Goal: Task Accomplishment & Management: Manage account settings

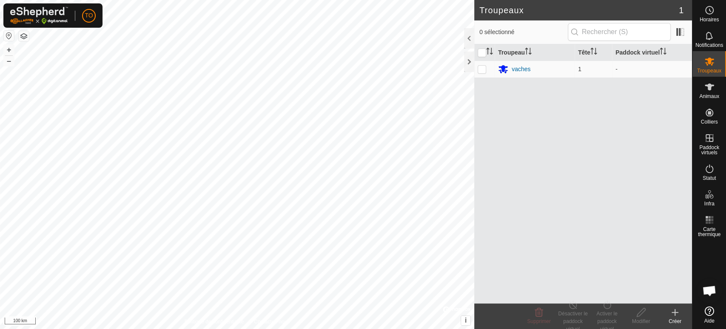
scroll to position [177, 0]
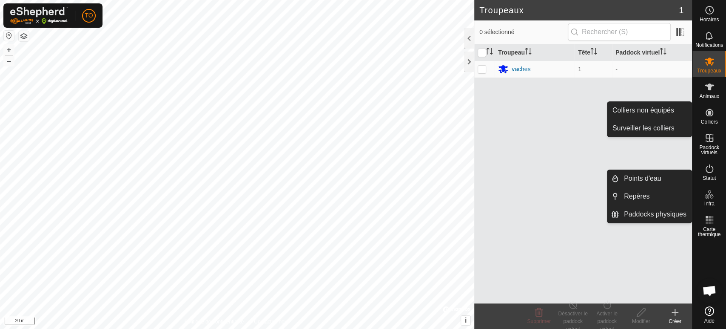
click at [709, 116] on icon at bounding box center [710, 112] width 10 height 10
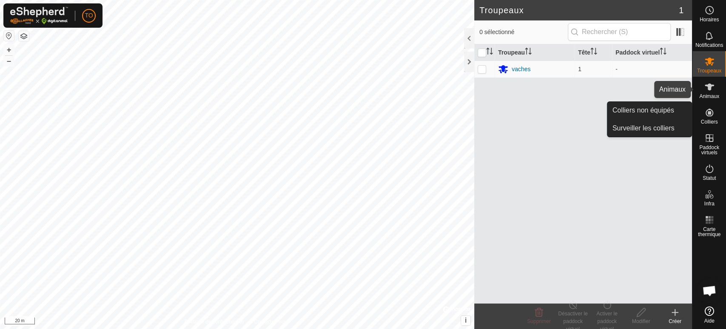
click at [709, 92] on es-animals-svg-icon at bounding box center [709, 87] width 15 height 14
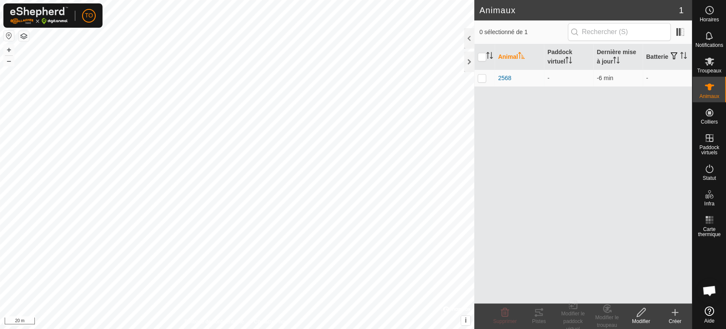
click at [680, 312] on icon at bounding box center [675, 312] width 10 height 10
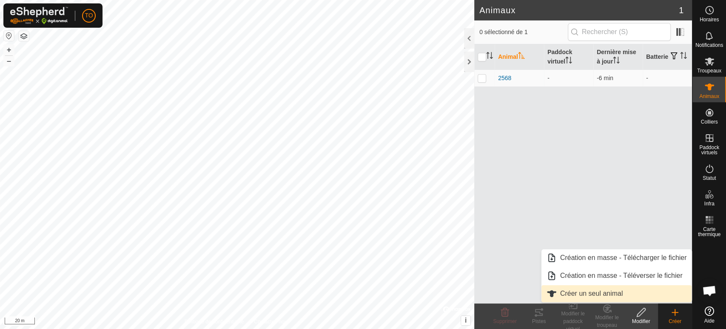
click at [611, 293] on link "Créer un seul animal" at bounding box center [617, 293] width 151 height 17
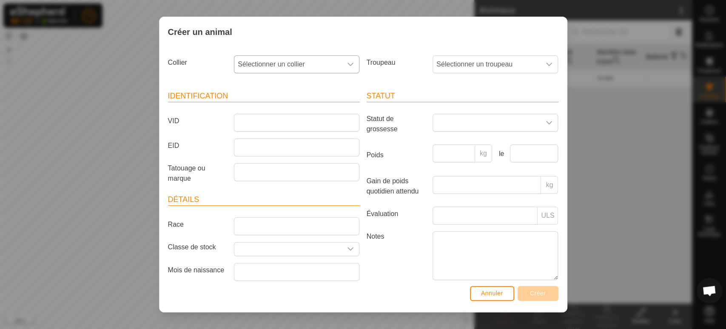
click at [286, 67] on span "Sélectionner un collier" at bounding box center [289, 64] width 108 height 17
click at [123, 131] on div "Créer un animal Collier Sélectionner un collier - Troupeau Sélectionner un trou…" at bounding box center [363, 164] width 726 height 329
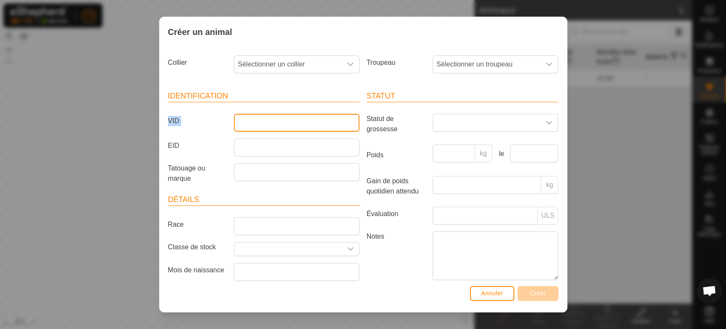
click at [262, 117] on input "VID" at bounding box center [297, 123] width 126 height 18
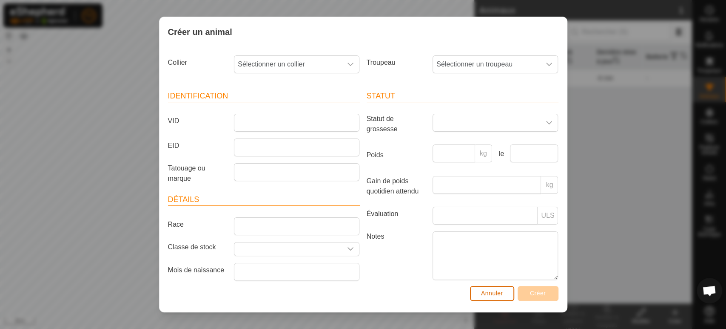
click at [501, 292] on span "Annuler" at bounding box center [492, 292] width 22 height 7
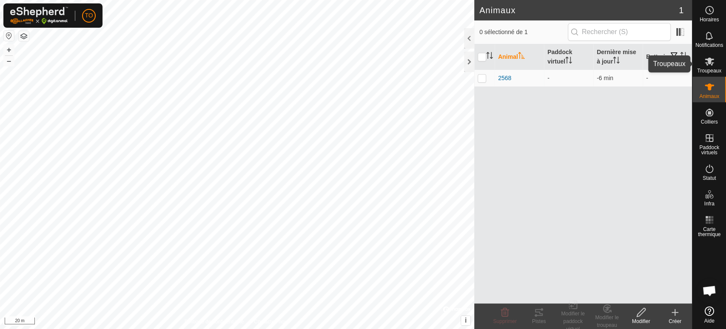
click at [709, 64] on icon at bounding box center [710, 61] width 10 height 10
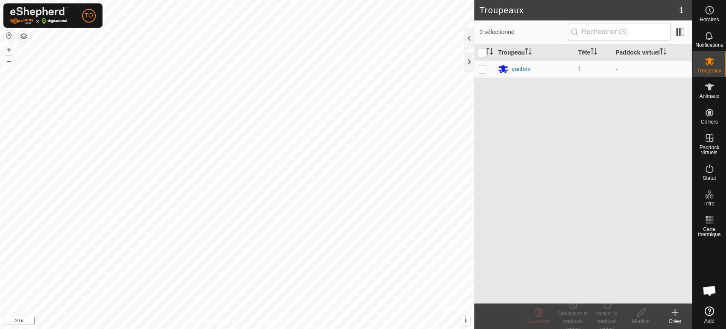
click at [677, 314] on icon at bounding box center [675, 312] width 10 height 10
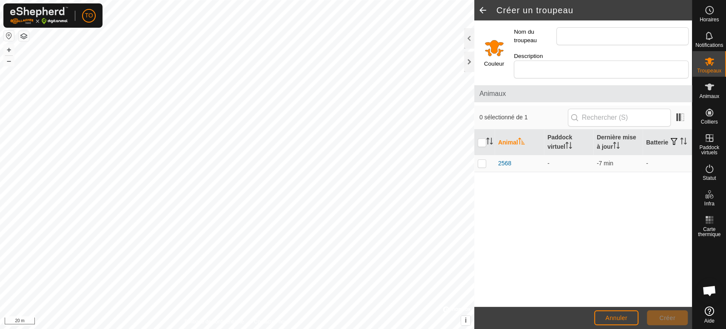
click at [501, 45] on input "Select a color" at bounding box center [494, 47] width 20 height 20
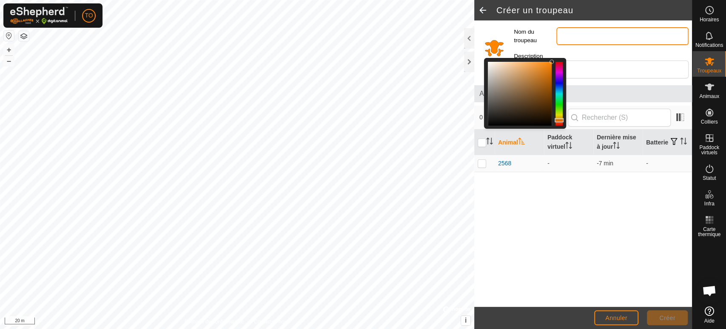
click at [598, 35] on input "Nom du troupeau" at bounding box center [623, 36] width 132 height 18
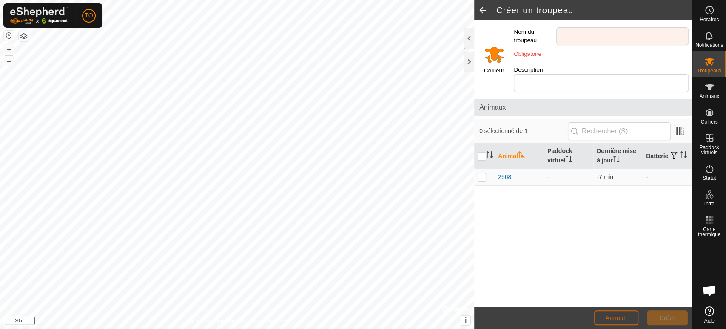
click at [620, 316] on span "Annuler" at bounding box center [617, 317] width 22 height 7
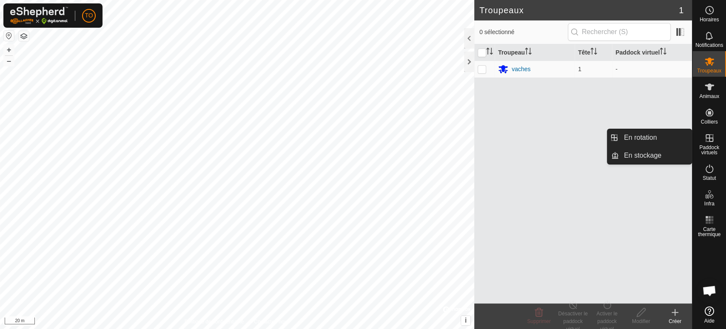
click at [713, 142] on icon at bounding box center [710, 138] width 10 height 10
click at [641, 140] on link "En rotation" at bounding box center [655, 137] width 73 height 17
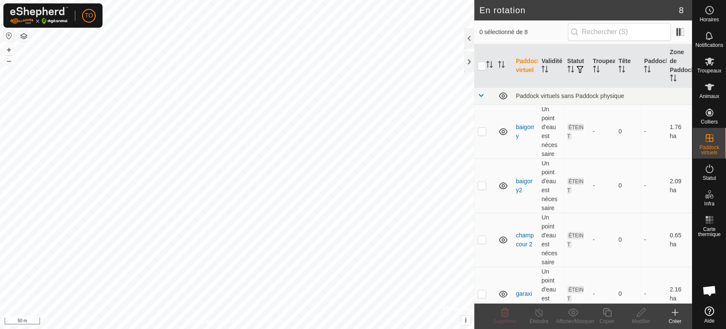
click at [674, 313] on icon at bounding box center [675, 312] width 10 height 10
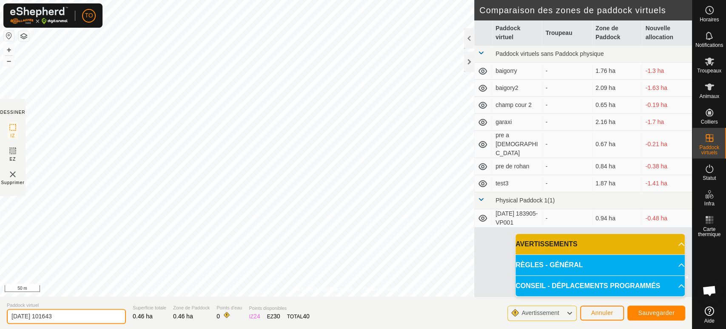
click at [81, 317] on input "[DATE] 101643" at bounding box center [66, 316] width 119 height 15
type input "2"
type input "latremoliere1A"
click at [658, 309] on span "Sauvegarder" at bounding box center [656, 312] width 37 height 7
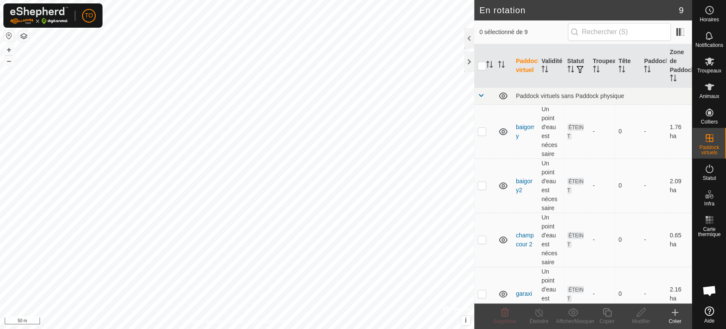
click at [676, 315] on icon at bounding box center [675, 312] width 10 height 10
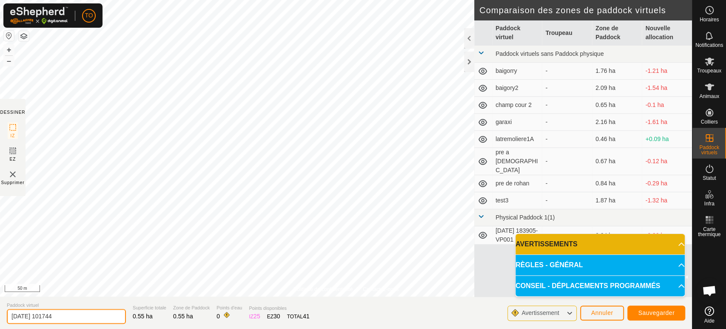
click at [69, 313] on input "[DATE] 101744" at bounding box center [66, 316] width 119 height 15
type input "2"
type input "latremoliere1B"
click at [643, 313] on span "Sauvegarder" at bounding box center [656, 312] width 37 height 7
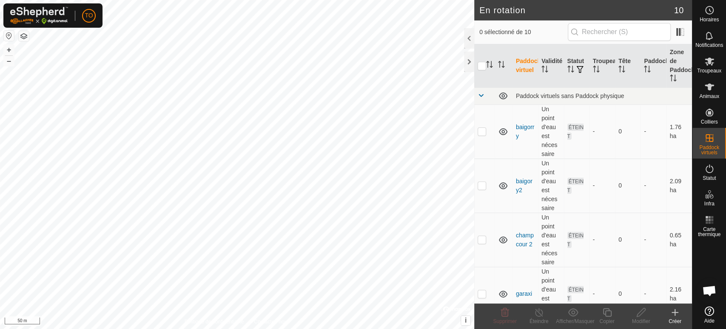
checkbox input "true"
click at [611, 316] on icon at bounding box center [607, 312] width 11 height 10
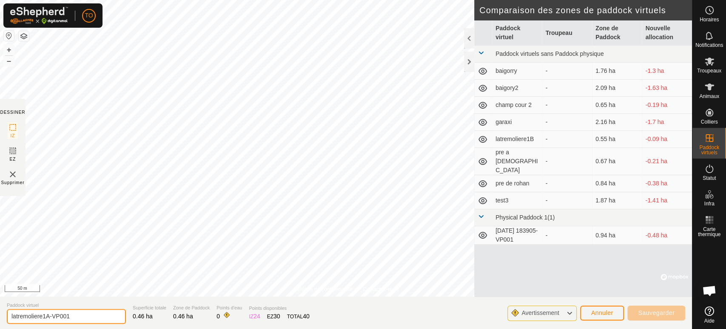
click at [110, 316] on input "latremoliere1A-VP001" at bounding box center [66, 316] width 119 height 15
type input "latremoliere11A"
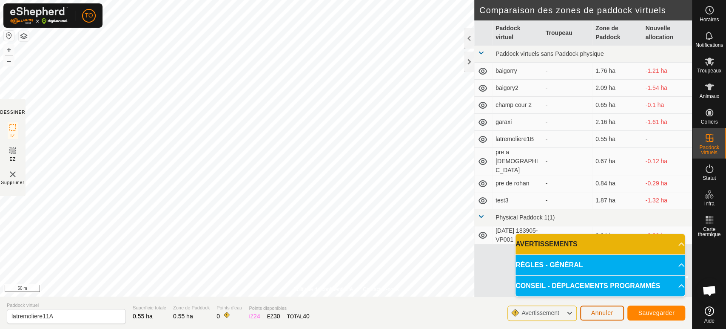
click at [612, 310] on span "Annuler" at bounding box center [603, 312] width 22 height 7
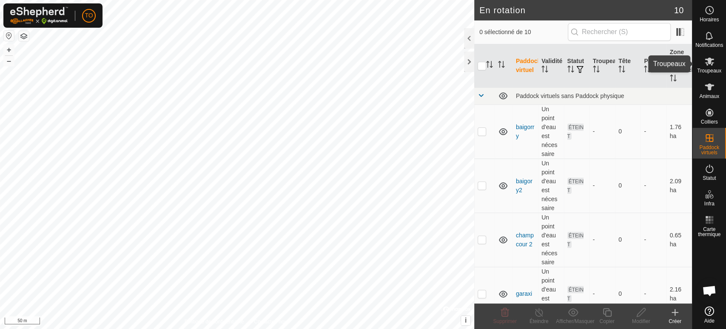
click at [707, 64] on icon at bounding box center [709, 61] width 9 height 8
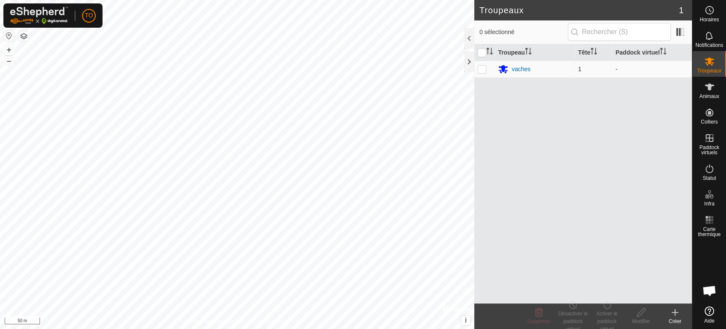
click at [477, 69] on td at bounding box center [485, 68] width 20 height 17
checkbox input "true"
click at [602, 315] on div "Activer le paddock virtuel" at bounding box center [607, 320] width 34 height 23
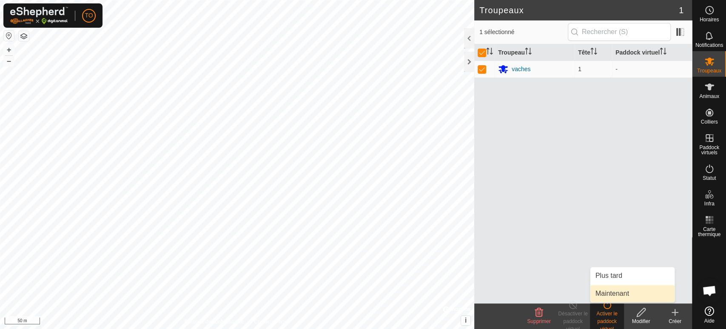
click at [619, 295] on link "Maintenant" at bounding box center [633, 293] width 84 height 17
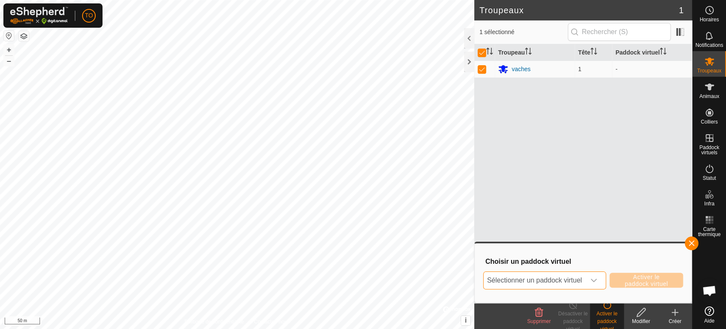
click at [572, 278] on span "Sélectionner un paddock virtuel" at bounding box center [535, 280] width 102 height 17
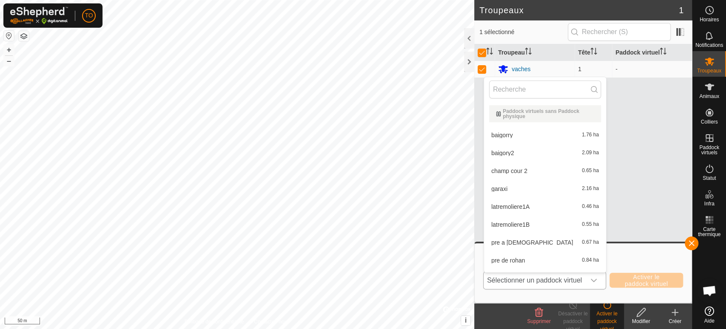
click at [535, 210] on li "latremoliere1A 0.46 ha" at bounding box center [545, 206] width 122 height 17
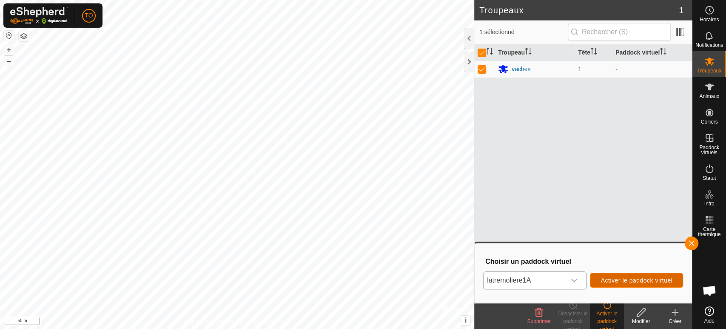
click at [630, 279] on span "Activer le paddock virtuel" at bounding box center [637, 280] width 72 height 7
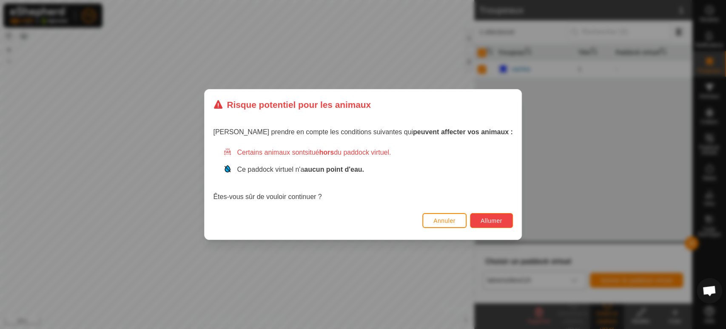
click at [481, 220] on span "Allumer" at bounding box center [492, 220] width 22 height 7
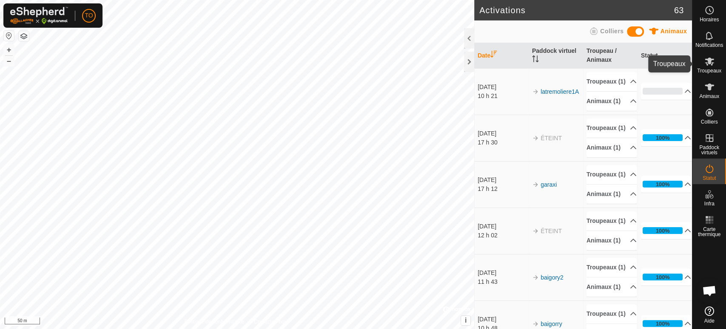
click at [709, 64] on icon at bounding box center [710, 61] width 10 height 10
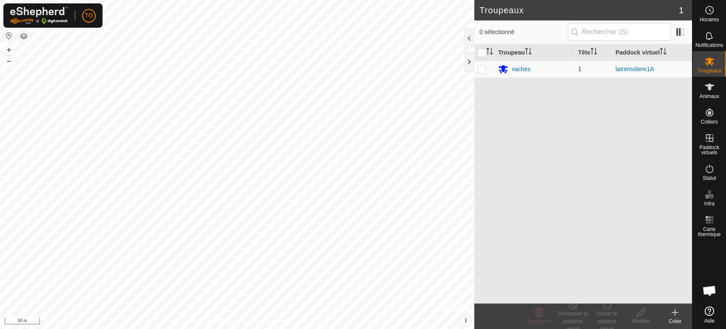
click at [479, 69] on p-checkbox at bounding box center [482, 69] width 9 height 7
checkbox input "true"
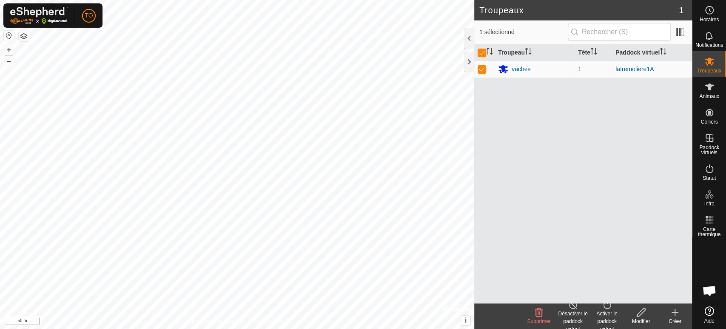
click at [606, 307] on icon at bounding box center [607, 304] width 11 height 10
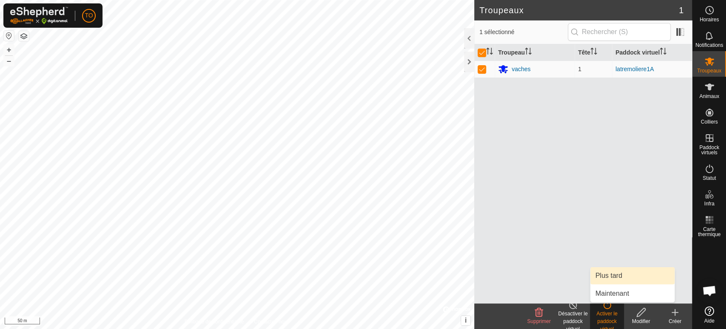
click at [613, 277] on link "Plus tard" at bounding box center [633, 275] width 84 height 17
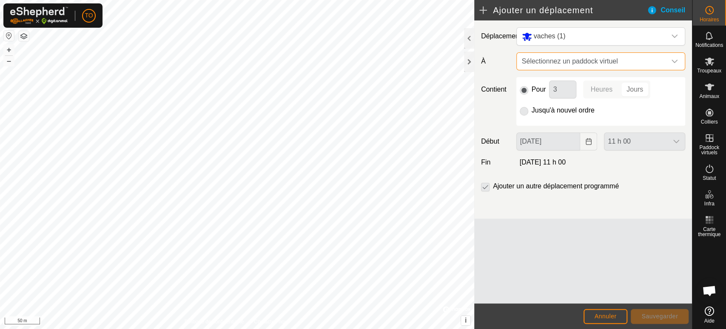
click at [565, 55] on span "Sélectionnez un paddock virtuel" at bounding box center [593, 61] width 148 height 17
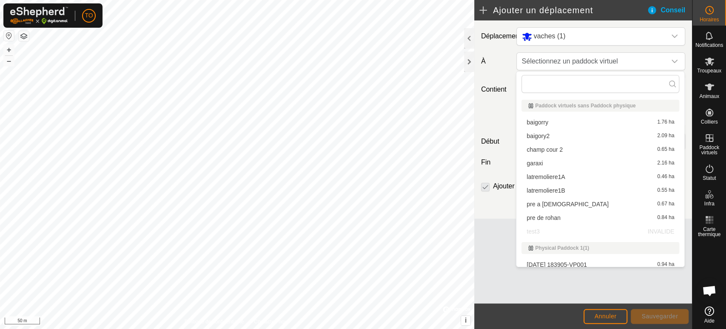
click at [558, 191] on li "latremoliere1B 0.55 ha" at bounding box center [601, 190] width 158 height 13
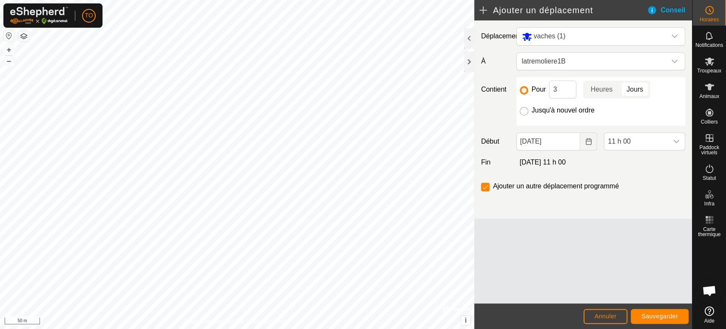
click at [526, 111] on input "Jusqu'à nouvel ordre" at bounding box center [524, 111] width 9 height 9
radio input "true"
checkbox input "false"
click at [546, 141] on input "[DATE]" at bounding box center [549, 141] width 64 height 18
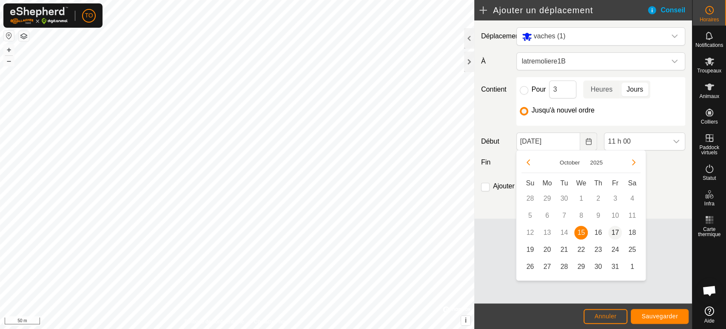
click at [616, 232] on span "17" at bounding box center [616, 233] width 14 height 14
type input "[DATE]"
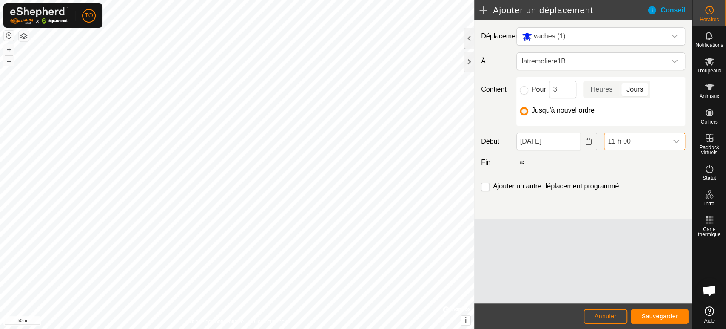
click at [623, 139] on span "11 h 00" at bounding box center [636, 141] width 63 height 17
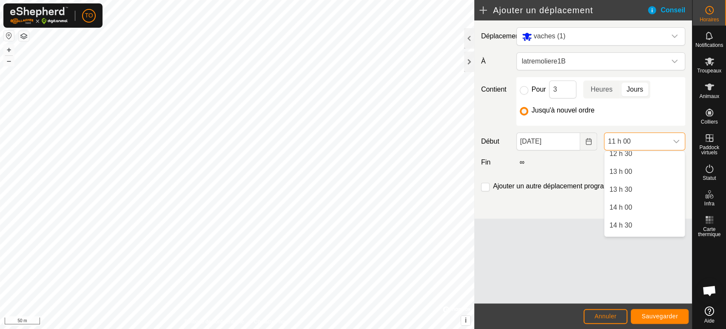
scroll to position [463, 0]
click at [619, 177] on li "13 h 30" at bounding box center [645, 178] width 80 height 17
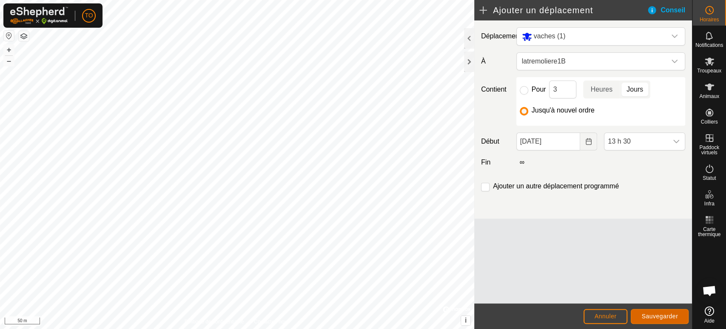
click at [658, 312] on button "Sauvegarder" at bounding box center [660, 316] width 58 height 15
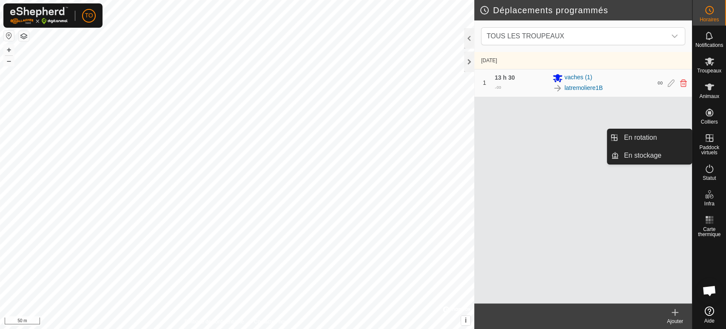
click at [707, 144] on es-virtualpaddocks-svg-icon at bounding box center [709, 138] width 15 height 14
drag, startPoint x: 686, startPoint y: 142, endPoint x: 654, endPoint y: 136, distance: 32.6
click at [654, 136] on link "En rotation" at bounding box center [655, 137] width 73 height 17
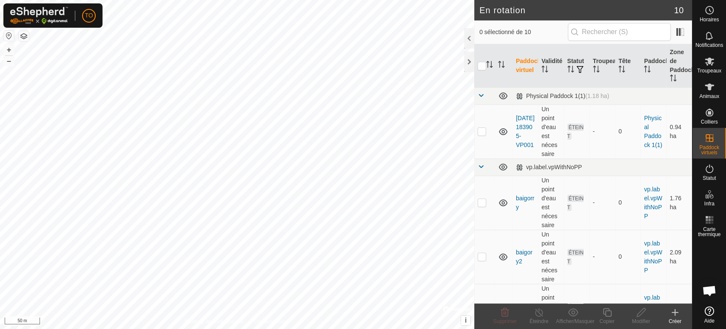
click at [679, 315] on icon at bounding box center [675, 312] width 10 height 10
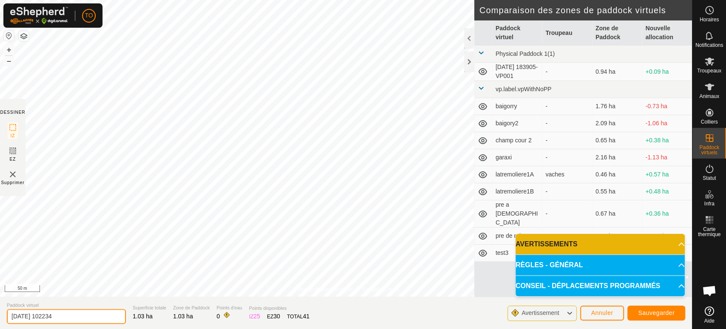
click at [94, 312] on input "[DATE] 102234" at bounding box center [66, 316] width 119 height 15
type input "2"
type input "la [PERSON_NAME] 1AB"
click at [654, 310] on span "Sauvegarder" at bounding box center [656, 312] width 37 height 7
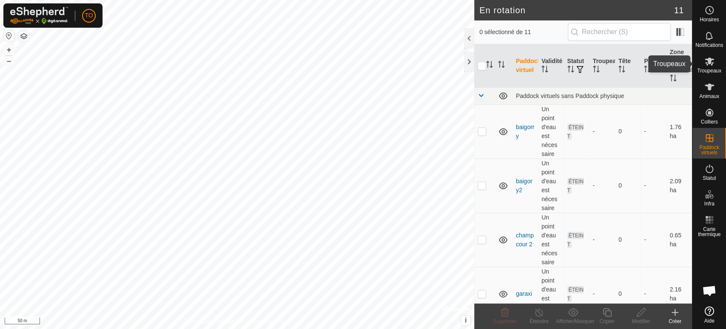
click at [711, 68] on span "Troupeaux" at bounding box center [710, 70] width 24 height 5
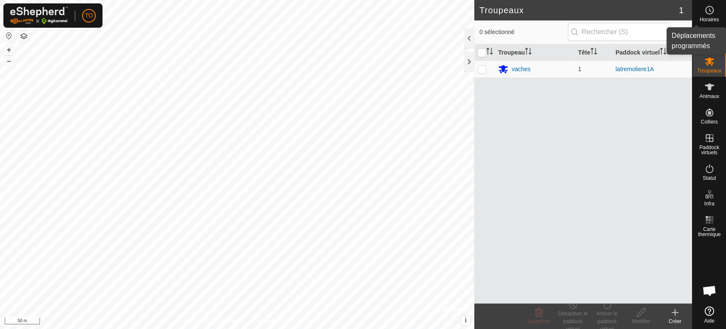
click at [708, 14] on circle at bounding box center [710, 10] width 8 height 8
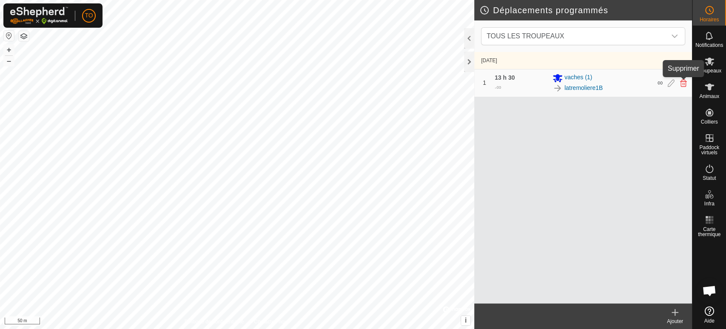
click at [683, 80] on icon at bounding box center [684, 83] width 7 height 8
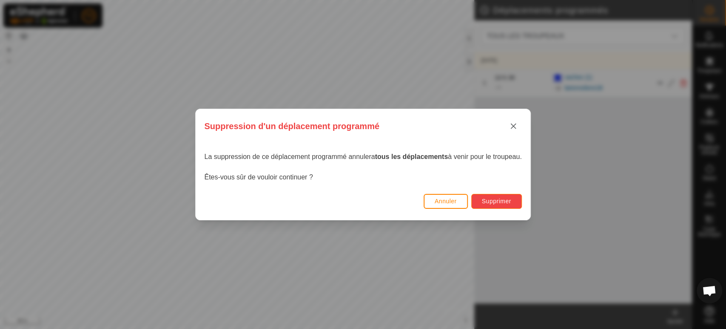
click at [492, 202] on span "Supprimer" at bounding box center [496, 200] width 29 height 7
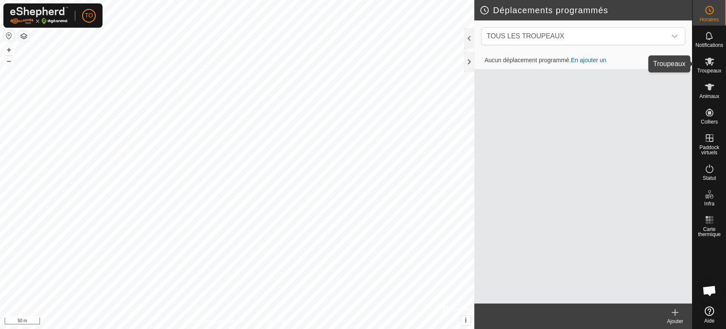
click at [713, 67] on es-mob-svg-icon at bounding box center [709, 61] width 15 height 14
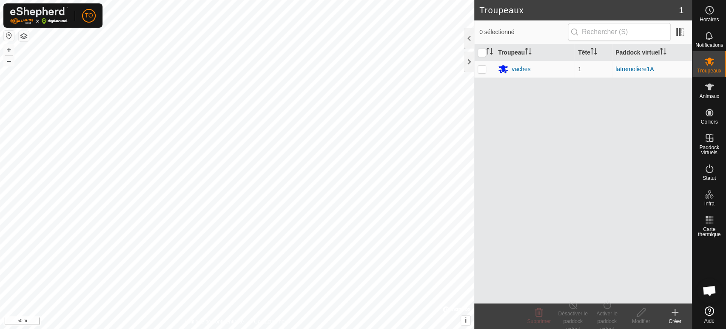
click at [481, 67] on p-checkbox at bounding box center [482, 69] width 9 height 7
checkbox input "true"
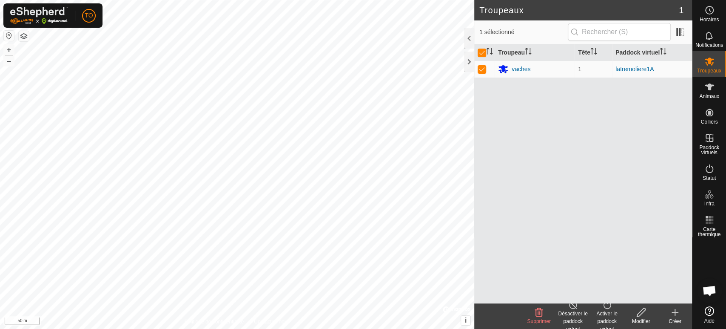
click at [606, 312] on div "Activer le paddock virtuel" at bounding box center [607, 320] width 34 height 23
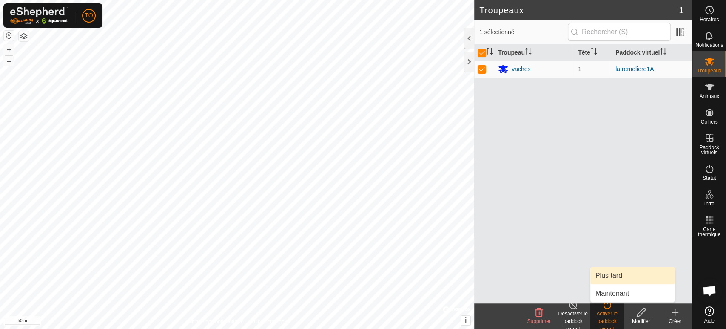
click at [613, 274] on link "Plus tard" at bounding box center [633, 275] width 84 height 17
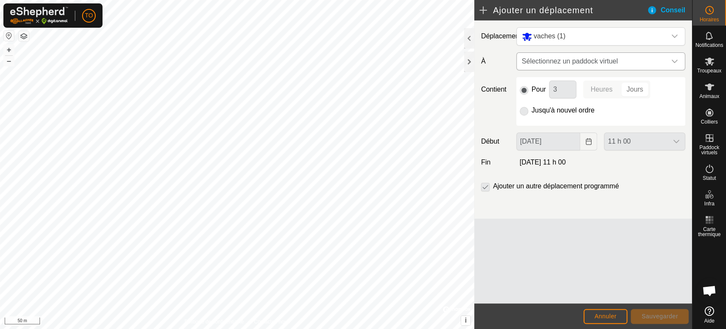
click at [541, 60] on span "Sélectionnez un paddock virtuel" at bounding box center [593, 61] width 148 height 17
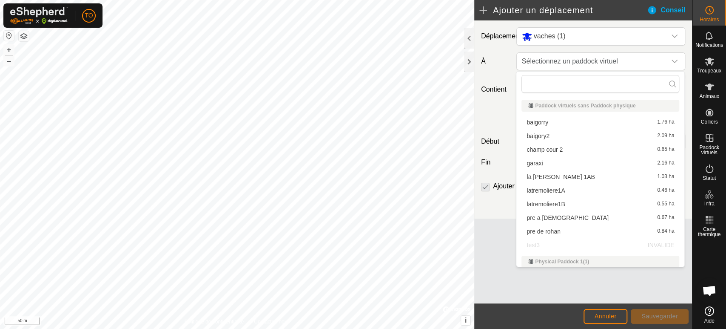
click at [563, 174] on li "la [PERSON_NAME] 1AB 1.03 ha" at bounding box center [601, 176] width 158 height 13
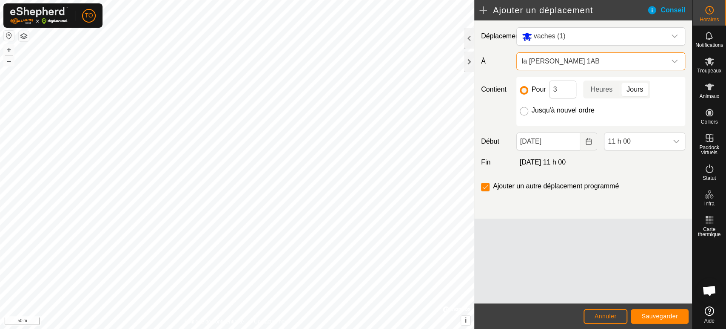
click at [528, 111] on input "Jusqu'à nouvel ordre" at bounding box center [524, 111] width 9 height 9
radio input "true"
checkbox input "false"
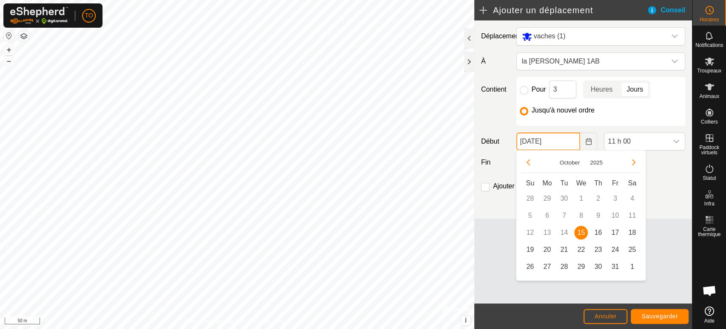
click at [563, 146] on input "[DATE]" at bounding box center [549, 141] width 64 height 18
click at [616, 232] on span "17" at bounding box center [616, 233] width 14 height 14
type input "[DATE]"
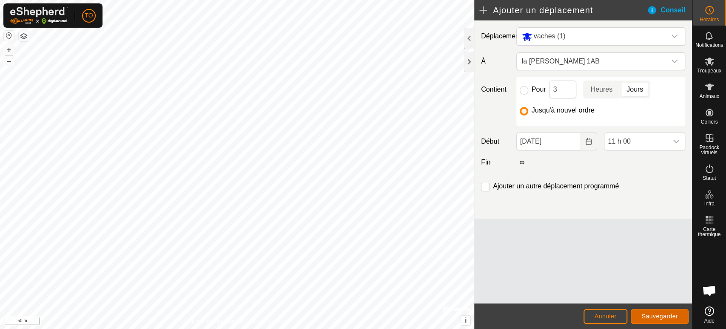
click at [672, 311] on button "Sauvegarder" at bounding box center [660, 316] width 58 height 15
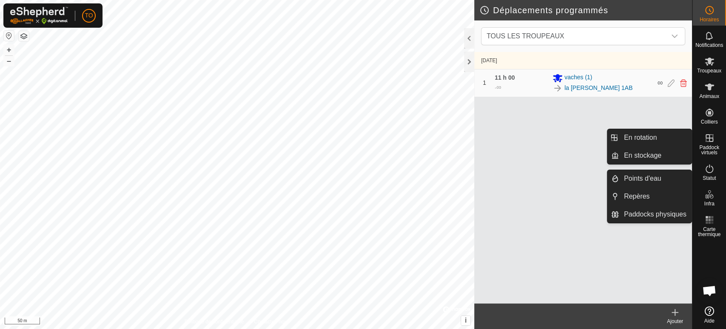
click at [717, 142] on es-virtualpaddocks-svg-icon at bounding box center [709, 138] width 15 height 14
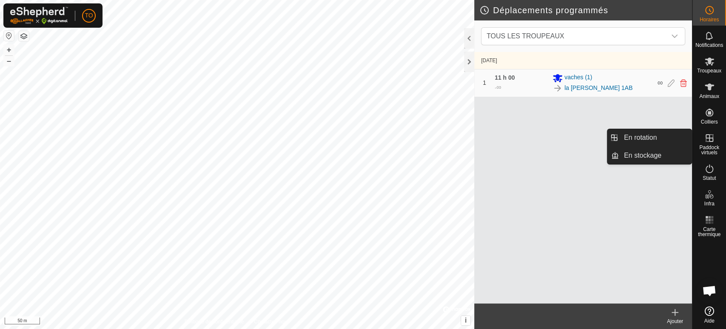
click at [710, 141] on icon at bounding box center [710, 138] width 8 height 8
click at [652, 140] on link "En rotation" at bounding box center [655, 137] width 73 height 17
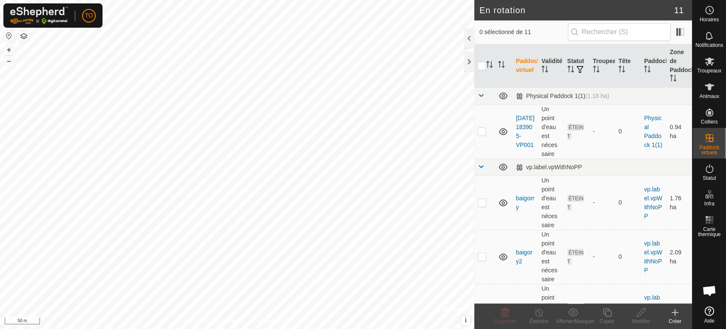
click at [676, 317] on div "Créer" at bounding box center [675, 321] width 34 height 8
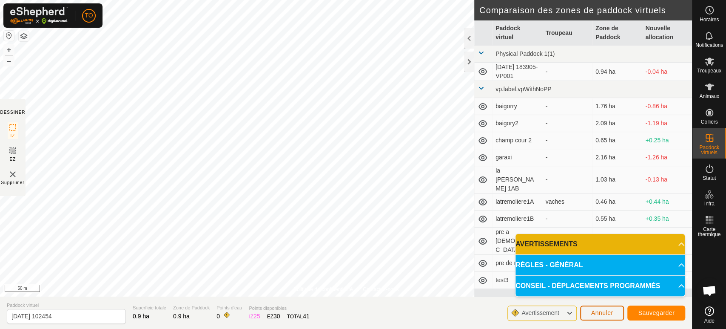
click at [595, 312] on span "Annuler" at bounding box center [603, 312] width 22 height 7
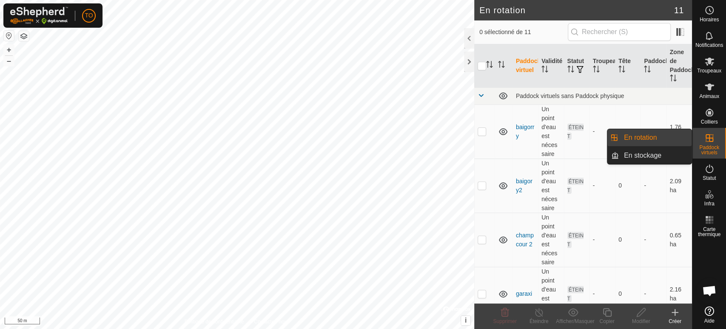
click at [644, 140] on link "En rotation" at bounding box center [655, 137] width 73 height 17
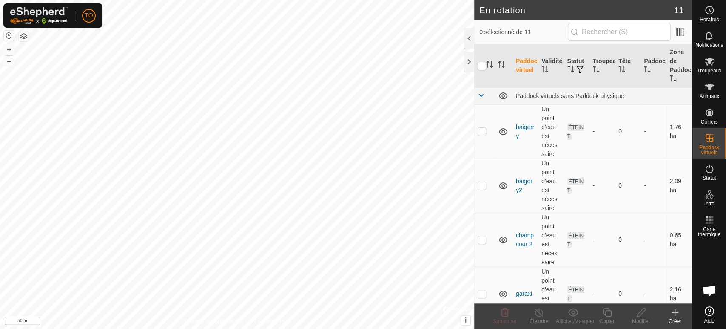
click at [679, 310] on icon at bounding box center [675, 312] width 10 height 10
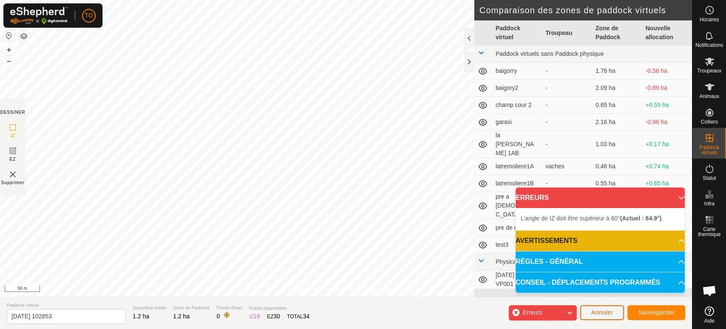
click at [609, 309] on span "Annuler" at bounding box center [603, 312] width 22 height 7
